Goal: Task Accomplishment & Management: Complete application form

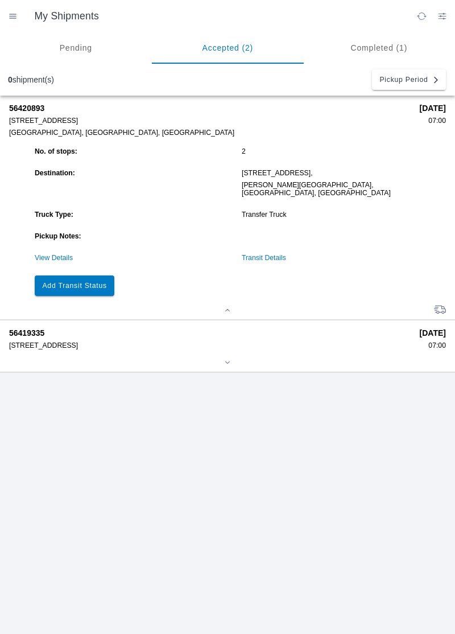
click at [0, 0] on slot "Add Transit Status" at bounding box center [0, 0] width 0 height 0
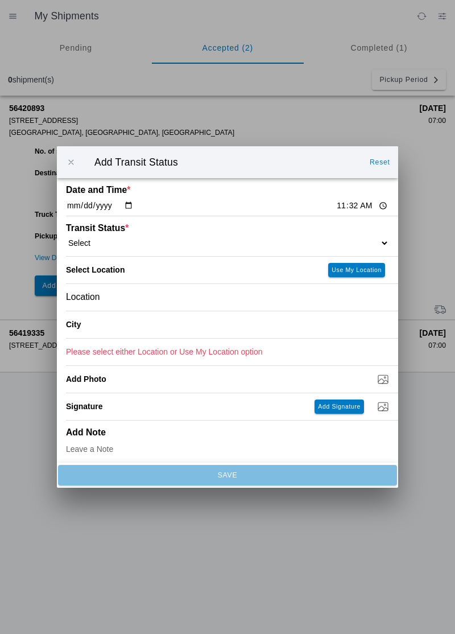
click at [336, 211] on input "11:32" at bounding box center [362, 206] width 53 height 12
type input "11:30"
click at [334, 232] on div "Transit Status * Select Arrive at Drop Off Arrive at Pickup Break Start Break S…" at bounding box center [227, 236] width 323 height 40
click at [331, 238] on select "Select Arrive at Drop Off Arrive at Pickup Break Start Break Stop Depart Drop O…" at bounding box center [227, 243] width 323 height 10
select select "ARVPULOC"
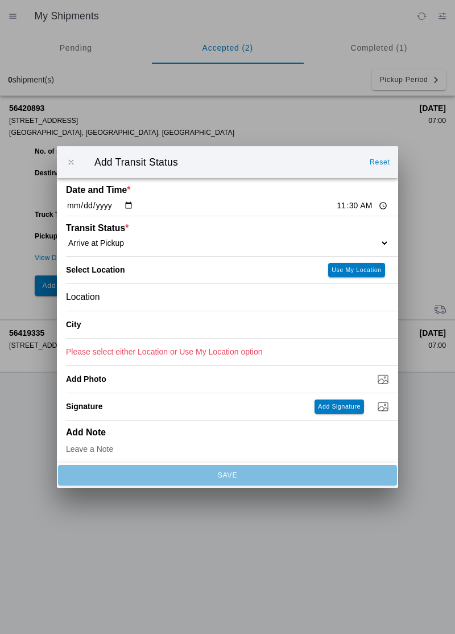
click at [0, 0] on slot "Use My Location" at bounding box center [0, 0] width 0 height 0
type input "[GEOGRAPHIC_DATA]"
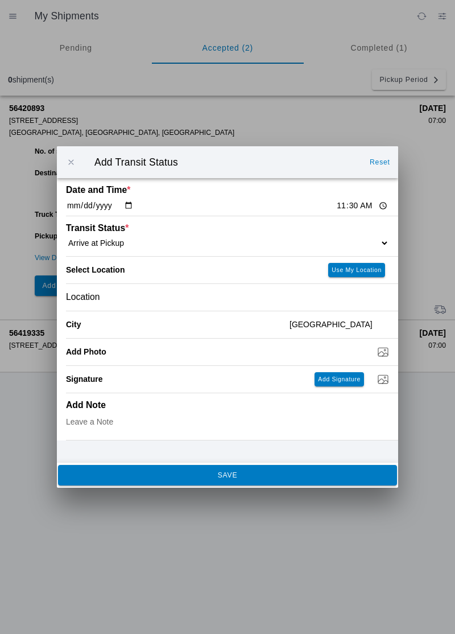
click at [336, 475] on span "SAVE" at bounding box center [227, 474] width 324 height 7
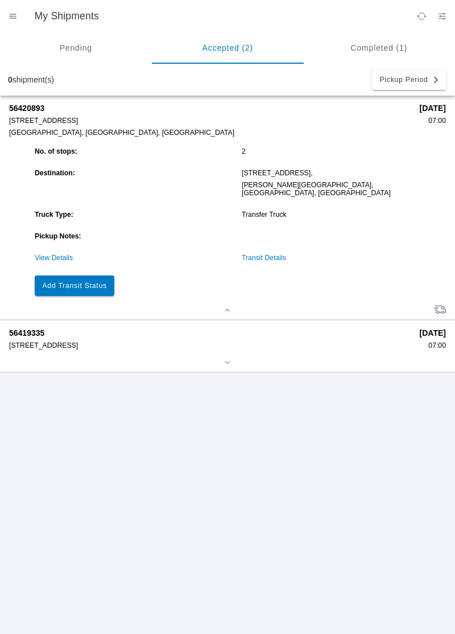
click at [53, 254] on link "View Details" at bounding box center [54, 258] width 38 height 8
click at [55, 254] on link "View Details" at bounding box center [54, 258] width 38 height 8
click at [0, 0] on slot "Add Transit Status" at bounding box center [0, 0] width 0 height 0
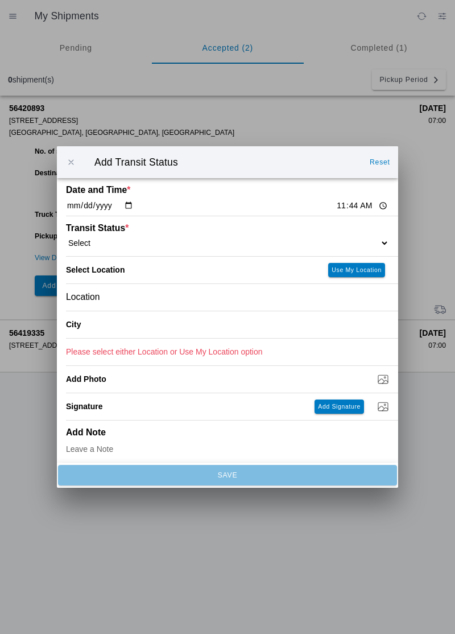
click at [143, 239] on select "Select Arrive at Drop Off Arrive at Pickup Break Start Break Stop Depart Drop O…" at bounding box center [227, 243] width 323 height 10
select select "DPTPULOC"
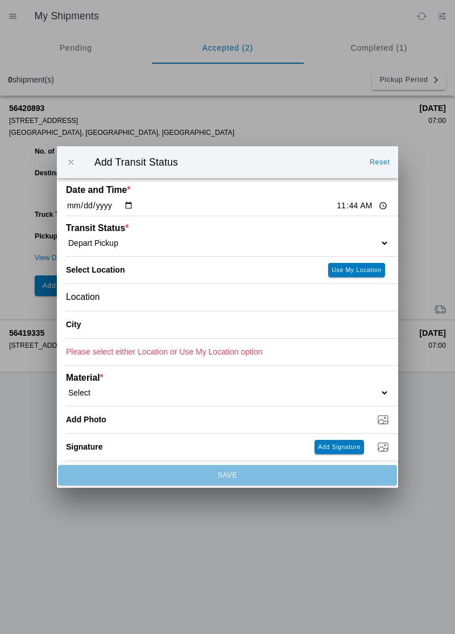
click at [0, 0] on slot "Use My Location" at bounding box center [0, 0] width 0 height 0
type input "[GEOGRAPHIC_DATA]"
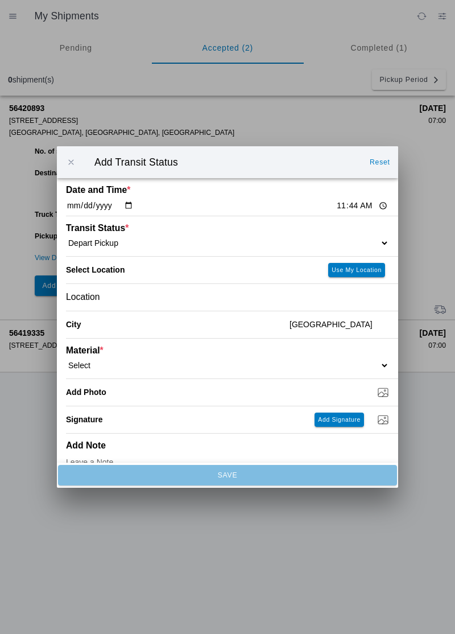
click at [118, 360] on select "Select 1" x 3" Rock 1" x 4" Rock 2" x 4" Rock Asphalt Cold Patch Backfill Spec …" at bounding box center [227, 365] width 323 height 10
select select "708651"
click at [381, 396] on input "Dump / Quarry Tag *" at bounding box center [232, 392] width 332 height 13
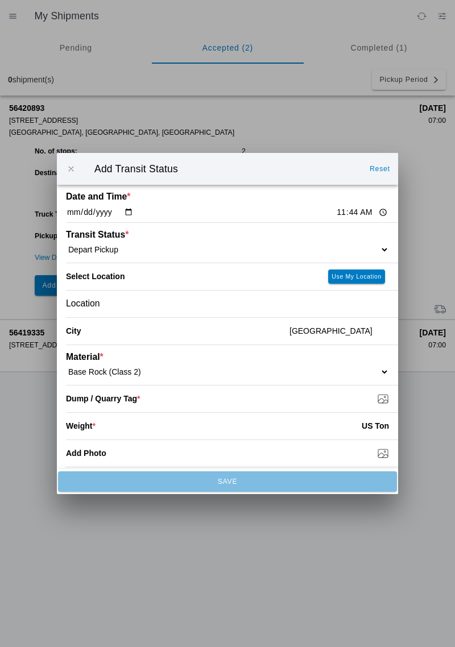
type input "C:\fakepath\1755283482182861562370760457725.jpg"
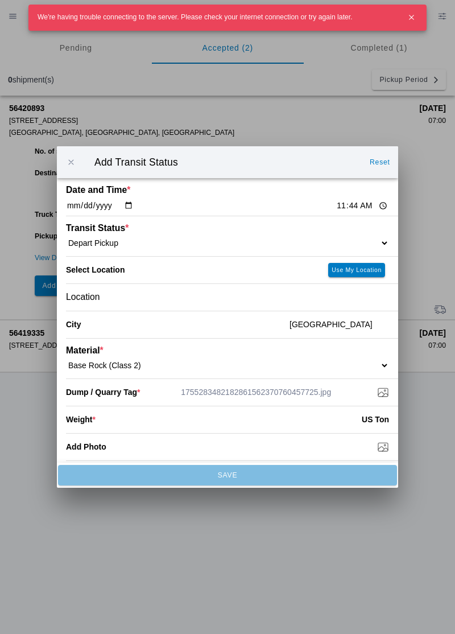
click at [321, 419] on input "number" at bounding box center [229, 419] width 266 height 25
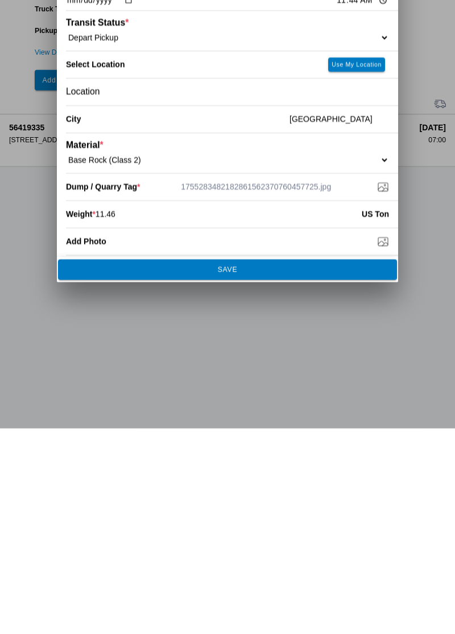
type input "11.46"
click at [295, 473] on span "SAVE" at bounding box center [227, 474] width 324 height 7
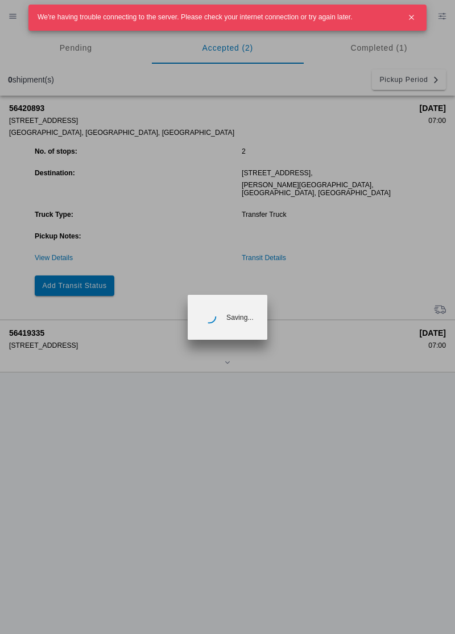
click at [130, 525] on ion-backdrop at bounding box center [227, 317] width 455 height 634
